Goal: Check status: Check status

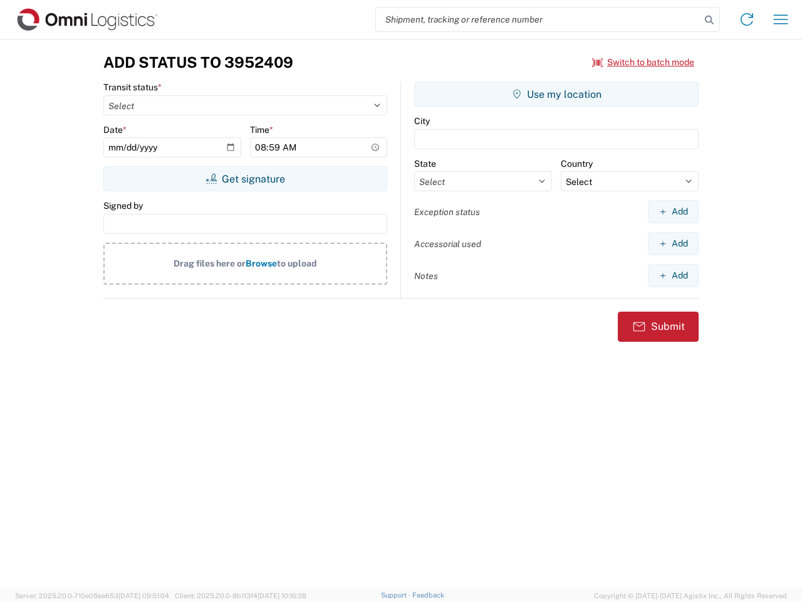
click at [538, 19] on input "search" at bounding box center [538, 20] width 325 height 24
click at [710, 20] on icon at bounding box center [710, 20] width 18 height 18
click at [747, 19] on icon at bounding box center [747, 19] width 20 height 20
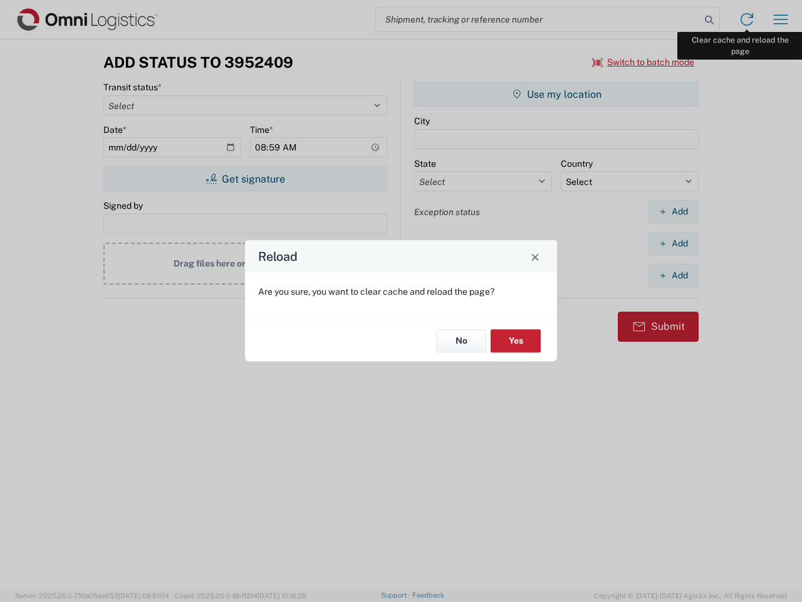
click at [781, 19] on div "Reload Are you sure, you want to clear cache and reload the page? No Yes" at bounding box center [401, 301] width 802 height 602
click at [644, 62] on div "Reload Are you sure, you want to clear cache and reload the page? No Yes" at bounding box center [401, 301] width 802 height 602
click at [245, 179] on div "Reload Are you sure, you want to clear cache and reload the page? No Yes" at bounding box center [401, 301] width 802 height 602
click at [557, 94] on div "Reload Are you sure, you want to clear cache and reload the page? No Yes" at bounding box center [401, 301] width 802 height 602
click at [673, 211] on div "Reload Are you sure, you want to clear cache and reload the page? No Yes" at bounding box center [401, 301] width 802 height 602
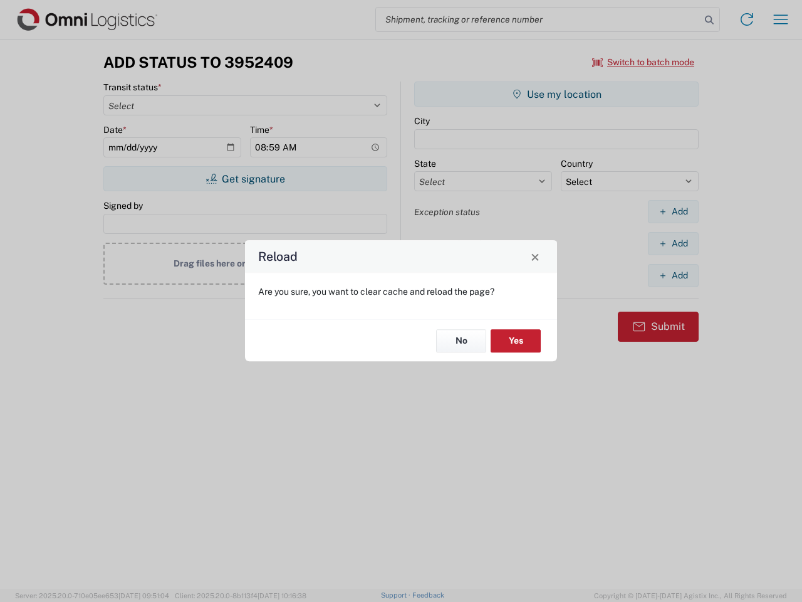
click at [673, 243] on div "Reload Are you sure, you want to clear cache and reload the page? No Yes" at bounding box center [401, 301] width 802 height 602
click at [673, 275] on div "Reload Are you sure, you want to clear cache and reload the page? No Yes" at bounding box center [401, 301] width 802 height 602
